Goal: Check status: Check status

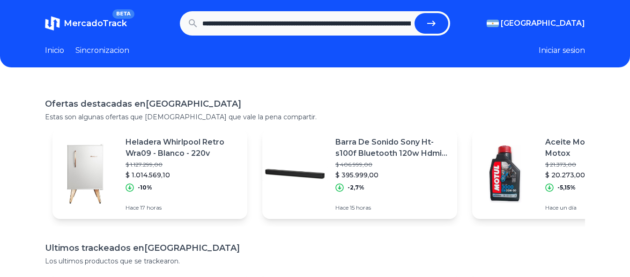
scroll to position [0, 402]
click at [431, 23] on icon "submit" at bounding box center [434, 23] width 11 height 11
type input "**********"
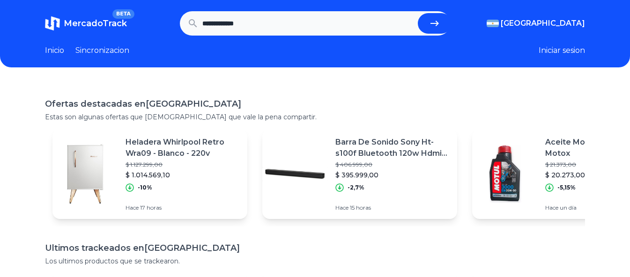
scroll to position [0, 0]
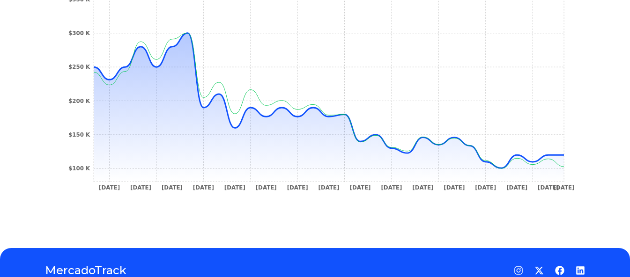
scroll to position [375, 0]
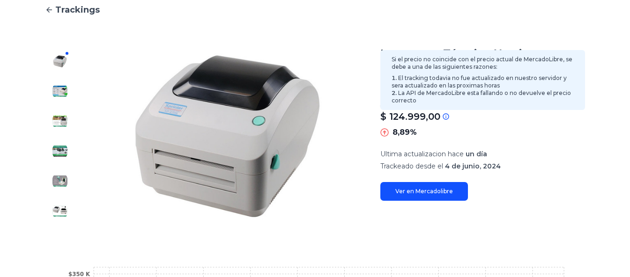
scroll to position [94, 0]
